Goal: Information Seeking & Learning: Learn about a topic

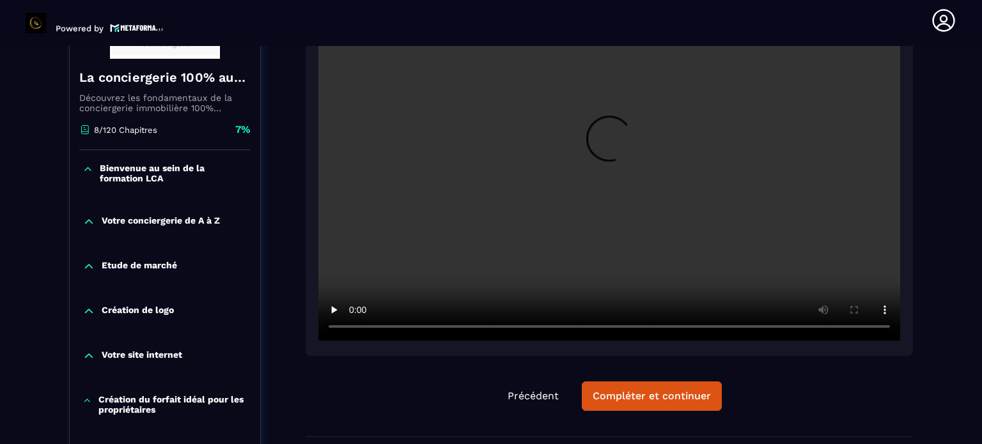
scroll to position [261, 0]
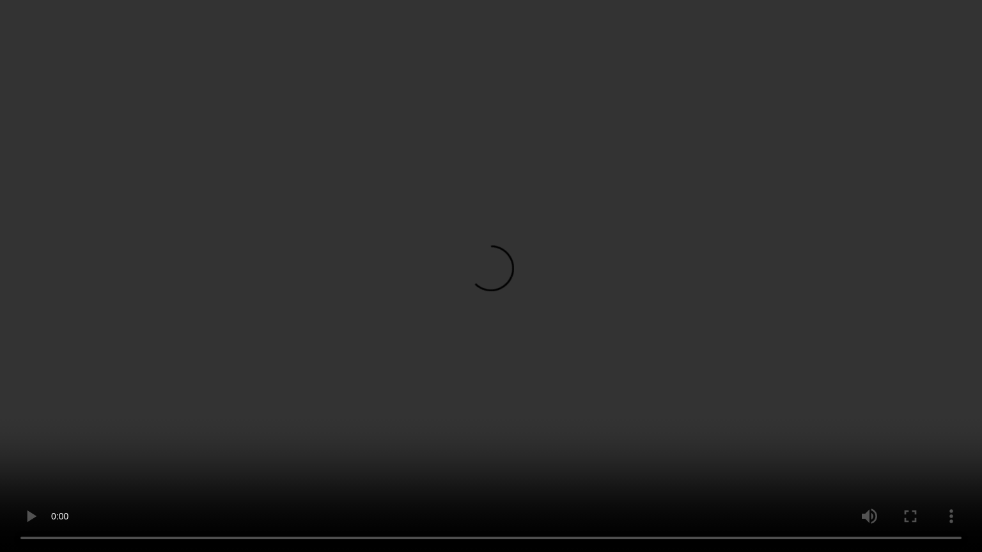
click at [111, 336] on video at bounding box center [491, 276] width 982 height 552
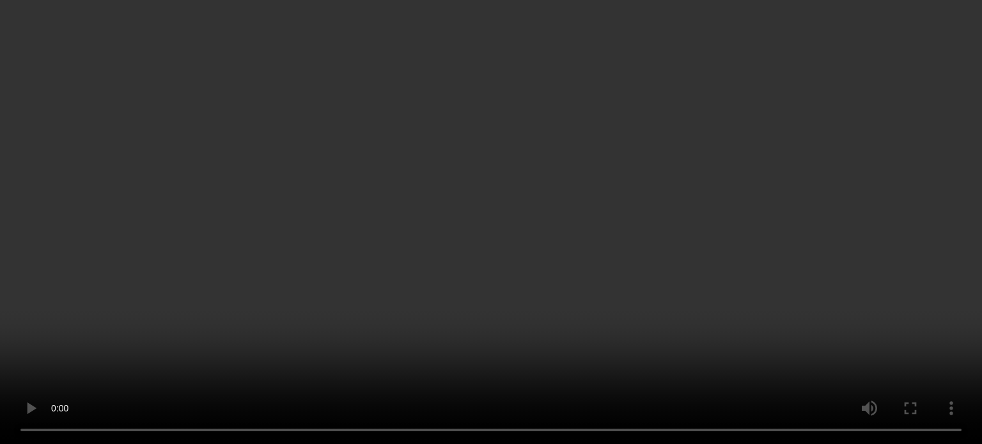
scroll to position [2422, 0]
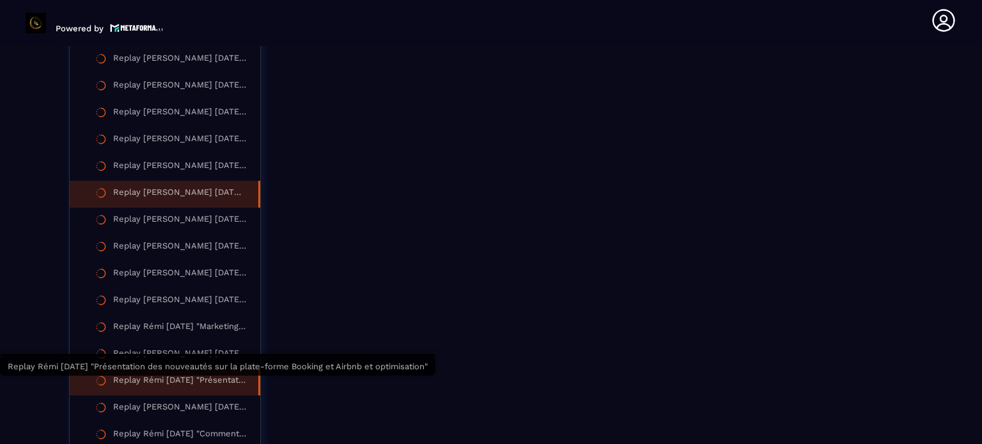
click at [193, 385] on div "Replay Rémi 07-08-2025 "Présentation des nouveautés sur la plate-forme Booking …" at bounding box center [179, 382] width 132 height 14
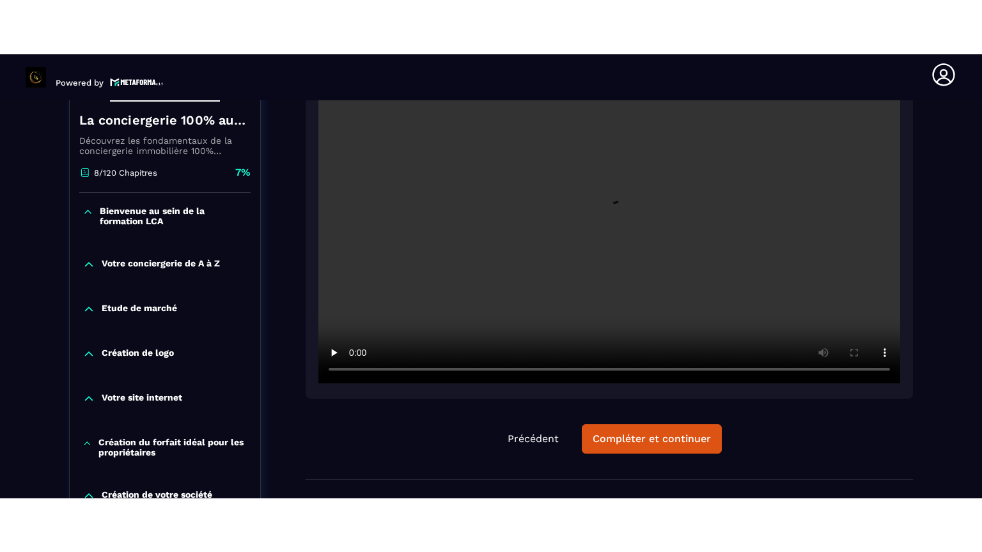
scroll to position [272, 0]
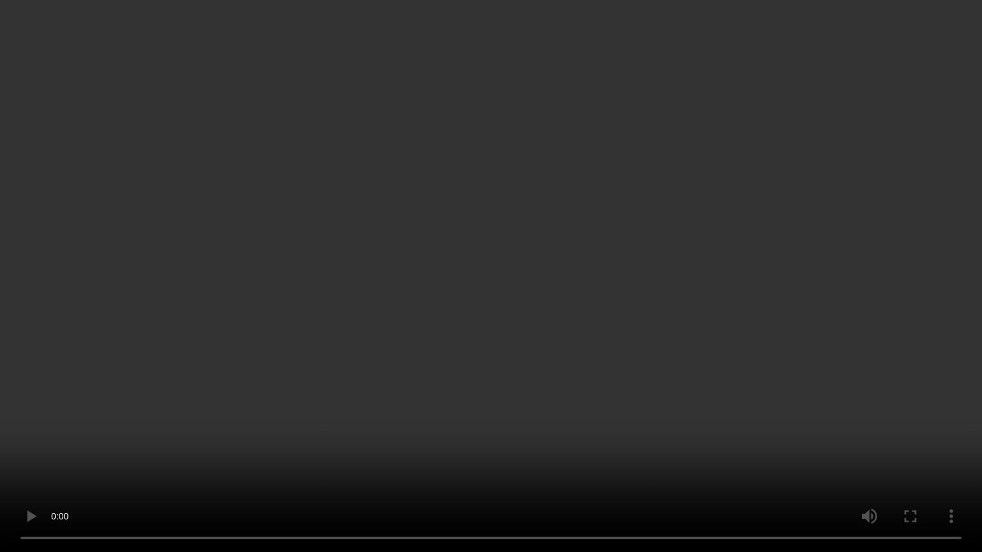
click at [136, 444] on video at bounding box center [491, 276] width 982 height 552
